Goal: Task Accomplishment & Management: Manage account settings

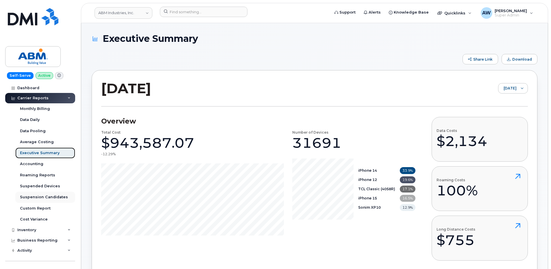
scroll to position [101, 0]
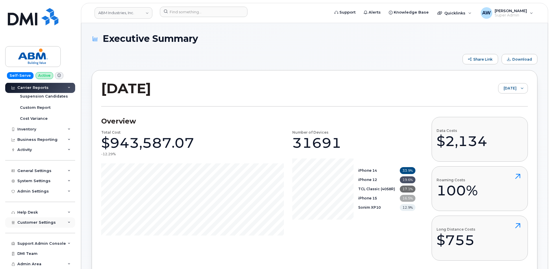
click at [42, 224] on span "Customer Settings" at bounding box center [36, 222] width 38 height 4
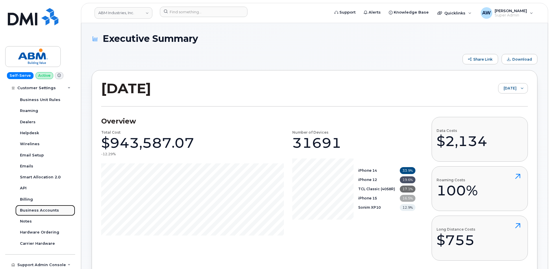
click at [39, 211] on div "Business Accounts" at bounding box center [39, 210] width 39 height 5
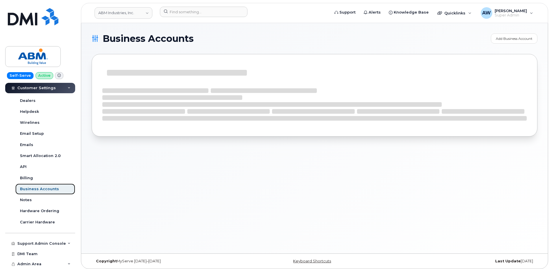
scroll to position [124, 0]
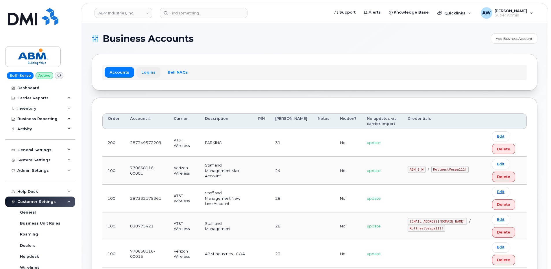
click at [144, 77] on link "Logins" at bounding box center [148, 72] width 24 height 10
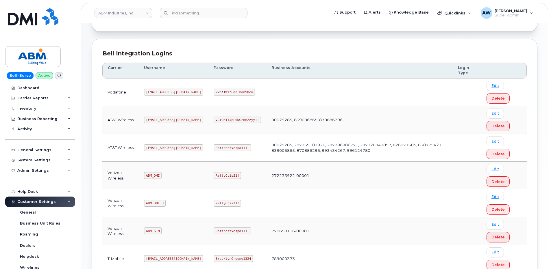
scroll to position [112, 0]
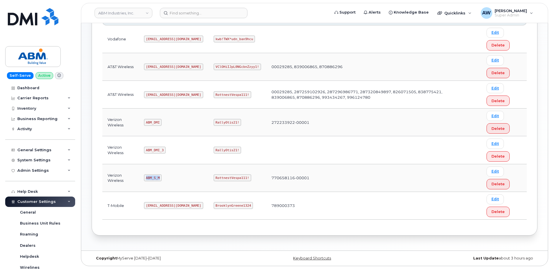
drag, startPoint x: 146, startPoint y: 178, endPoint x: 159, endPoint y: 178, distance: 13.0
click at [159, 178] on code "ABM_S_M" at bounding box center [153, 178] width 18 height 7
copy code "ABM_S_M"
drag, startPoint x: 194, startPoint y: 178, endPoint x: 225, endPoint y: 178, distance: 30.9
click at [225, 178] on code "RottnestVespa111!" at bounding box center [233, 178] width 38 height 7
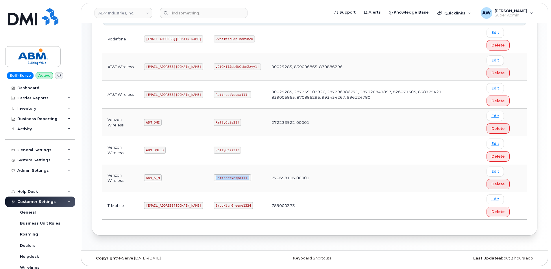
copy code "RottnestVespa111!"
click at [214, 17] on input at bounding box center [204, 13] width 88 height 10
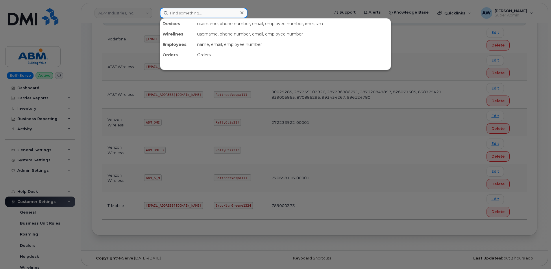
paste input "2062455361"
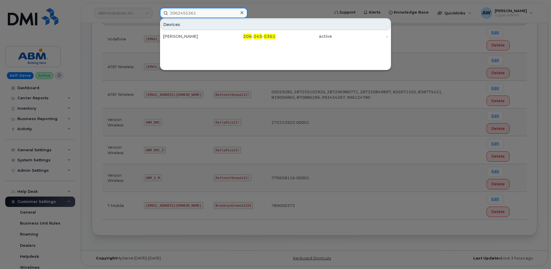
paste input "12731727"
type input "2012731727"
click at [58, 90] on div at bounding box center [275, 134] width 551 height 269
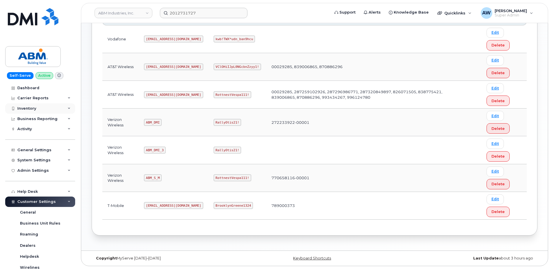
click at [55, 109] on div "Inventory" at bounding box center [40, 108] width 70 height 10
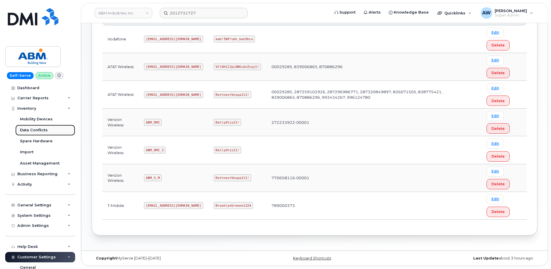
click at [51, 125] on link "Data Conflicts" at bounding box center [45, 130] width 60 height 11
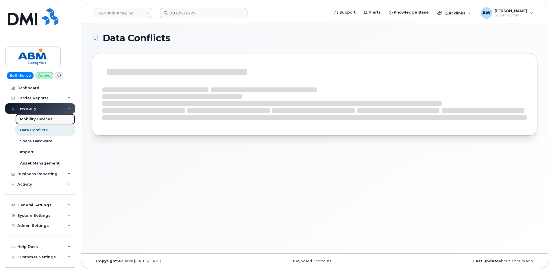
click at [51, 118] on div "Mobility Devices" at bounding box center [36, 119] width 33 height 5
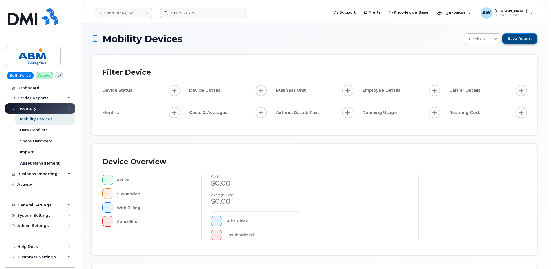
click at [519, 38] on span "Save Report" at bounding box center [519, 38] width 24 height 5
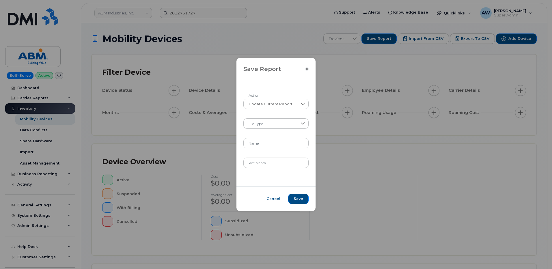
click at [306, 69] on icon "Close" at bounding box center [306, 69] width 3 height 5
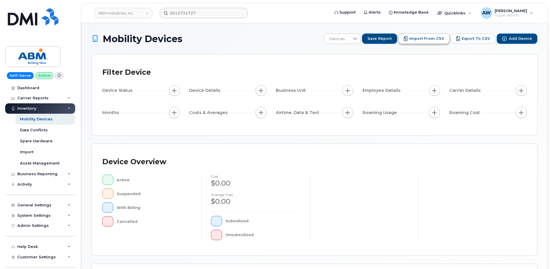
click at [441, 38] on span "Import from CSV" at bounding box center [426, 38] width 35 height 5
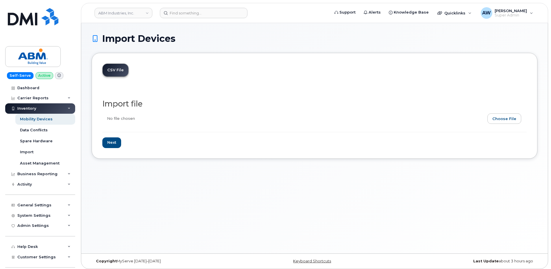
click at [495, 115] on input "file" at bounding box center [312, 120] width 420 height 13
type input "C:\fakepath\MyServe Update pt.1.xlsx"
click at [107, 142] on input "Next" at bounding box center [111, 143] width 19 height 11
type input "Loading..."
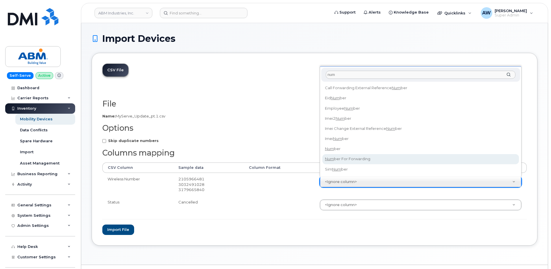
type input "num"
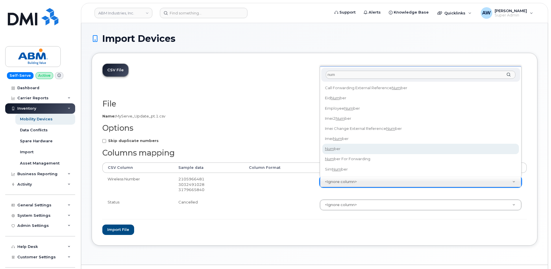
select select "number"
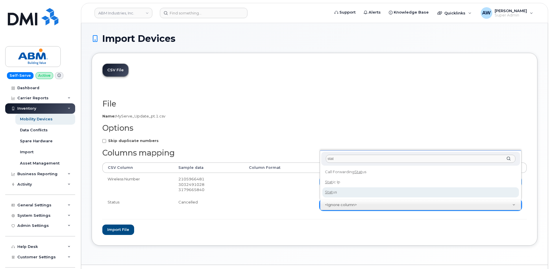
type input "stat"
select select "status"
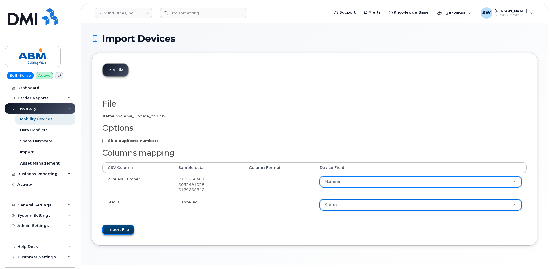
click at [119, 231] on button "Import file" at bounding box center [118, 230] width 32 height 11
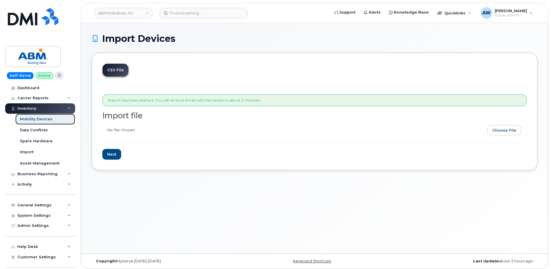
click at [31, 118] on div "Mobility Devices" at bounding box center [36, 119] width 33 height 5
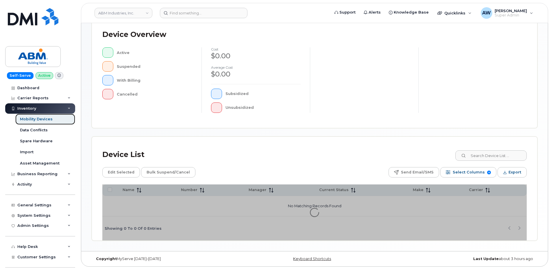
scroll to position [128, 0]
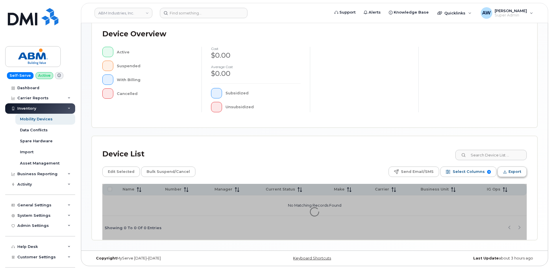
click at [516, 173] on span "Export" at bounding box center [514, 172] width 13 height 9
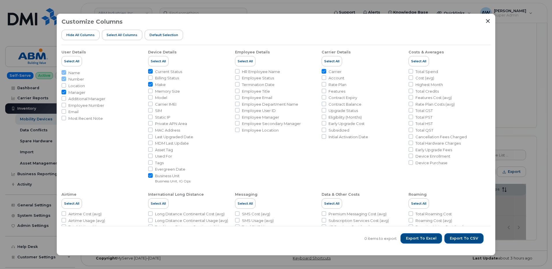
click at [172, 104] on span "Carrier IMEI" at bounding box center [165, 104] width 21 height 5
click at [153, 104] on input "Carrier IMEI" at bounding box center [150, 104] width 5 height 5
checkbox input "true"
click at [163, 177] on span "Business Unit" at bounding box center [173, 175] width 36 height 5
click at [153, 177] on input "Business Unit Business Unit, IG Ops" at bounding box center [150, 175] width 5 height 5
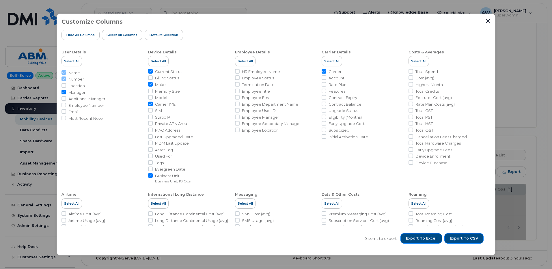
checkbox input "false"
click at [424, 237] on span "Export to Excel" at bounding box center [421, 238] width 31 height 5
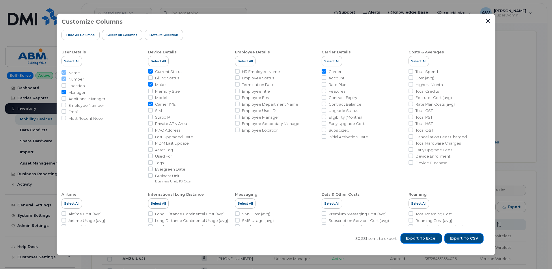
click at [303, 21] on div "Customize Columns Hide All Columns Select all Columns Default Selection" at bounding box center [276, 31] width 429 height 27
click at [486, 21] on icon "Close" at bounding box center [488, 21] width 5 height 5
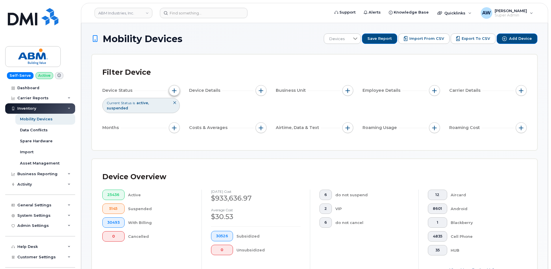
click at [173, 89] on span "button" at bounding box center [174, 90] width 5 height 5
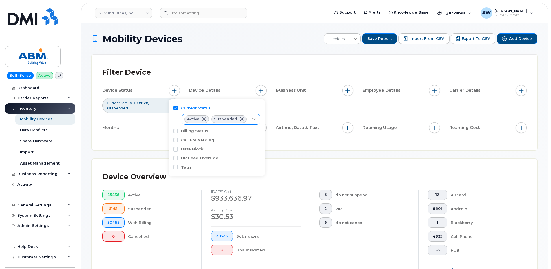
click at [257, 120] on div at bounding box center [254, 119] width 11 height 10
click at [207, 154] on span "Cancelled" at bounding box center [202, 152] width 19 height 5
checkbox input "true"
click at [298, 160] on div "Device Overview 25436 Active 5145 Suspended 30493 With Billing 0 Cancelled [DAT…" at bounding box center [314, 224] width 445 height 131
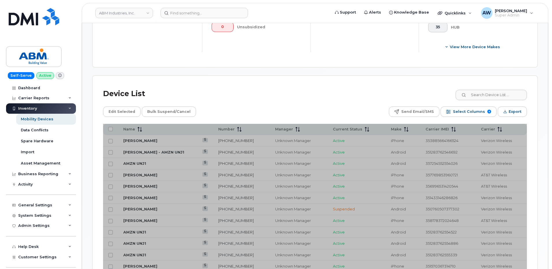
scroll to position [231, 0]
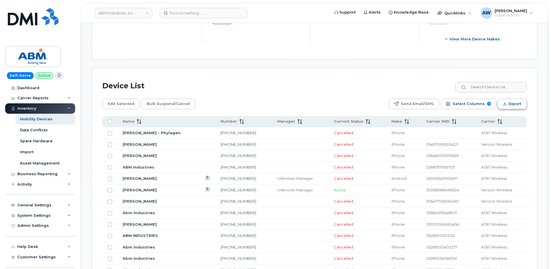
click at [508, 107] on span "Export" at bounding box center [514, 104] width 13 height 9
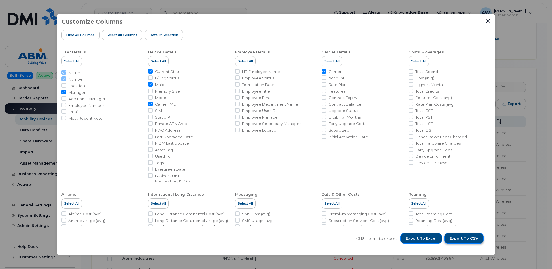
click at [462, 241] on span "Export to CSV" at bounding box center [464, 238] width 28 height 5
